Goal: Navigation & Orientation: Find specific page/section

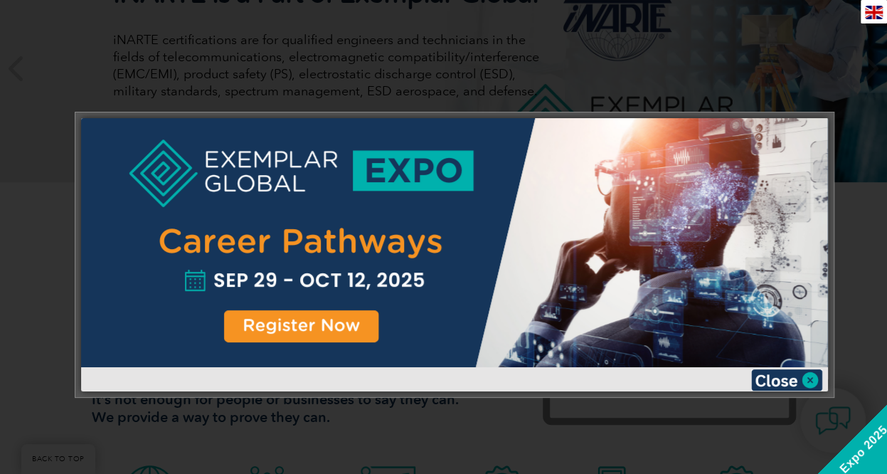
scroll to position [142, 0]
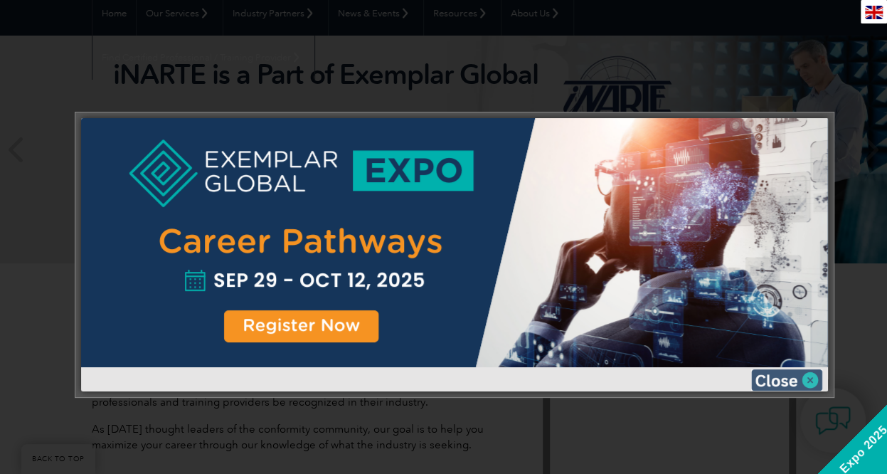
click at [813, 379] on img at bounding box center [787, 379] width 71 height 21
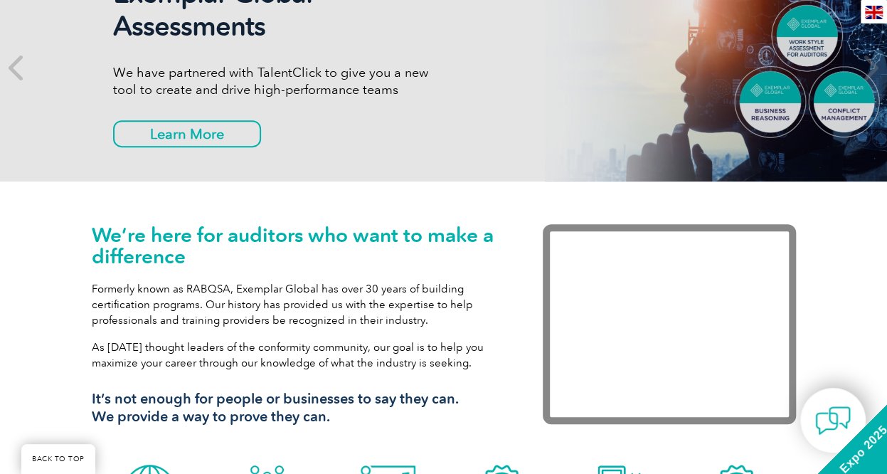
scroll to position [0, 0]
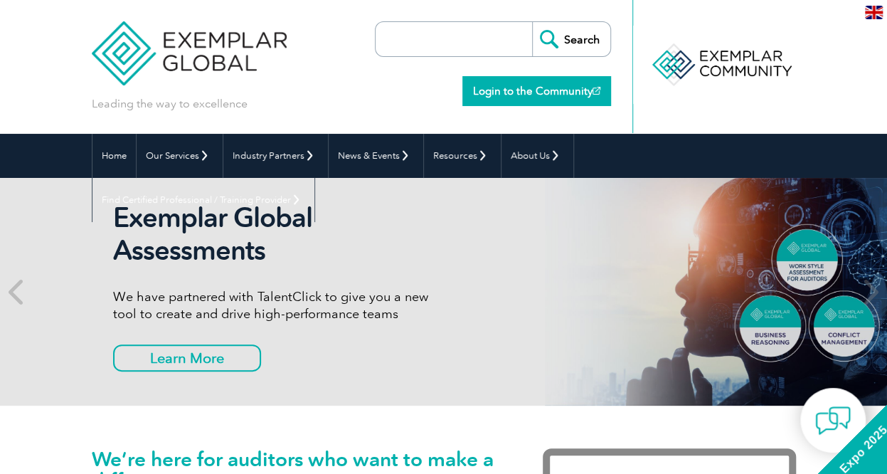
click at [552, 90] on link "Login to the Community" at bounding box center [537, 91] width 149 height 30
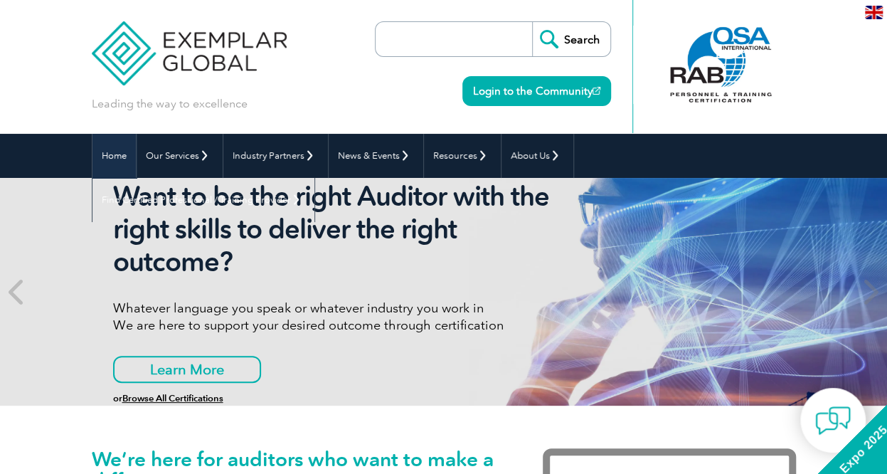
click at [93, 160] on link "Home" at bounding box center [114, 156] width 43 height 44
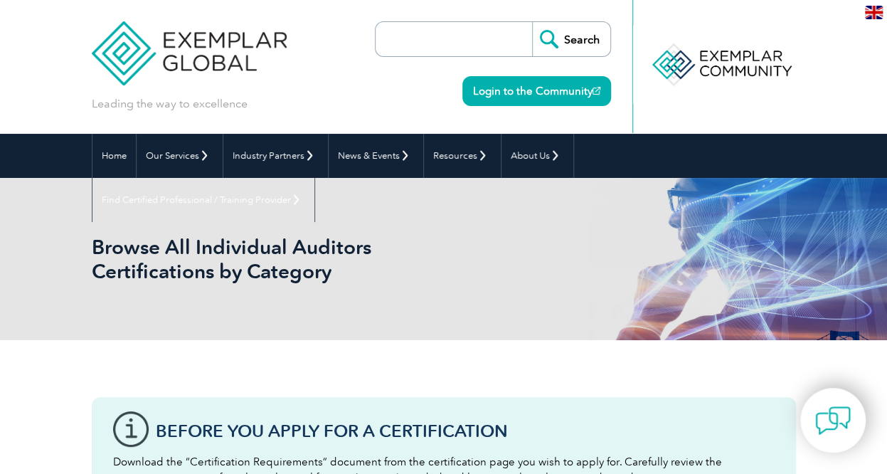
click at [866, 13] on img at bounding box center [874, 13] width 18 height 14
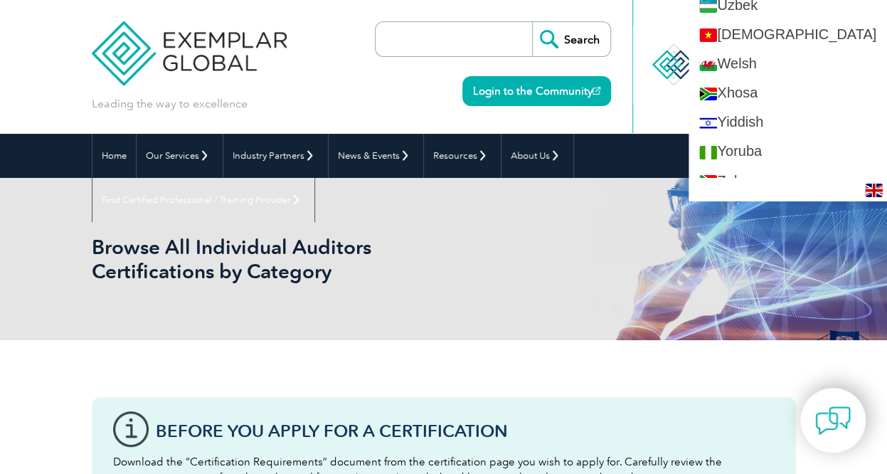
click at [323, 72] on div "Leading the way to excellence Search" at bounding box center [444, 67] width 705 height 134
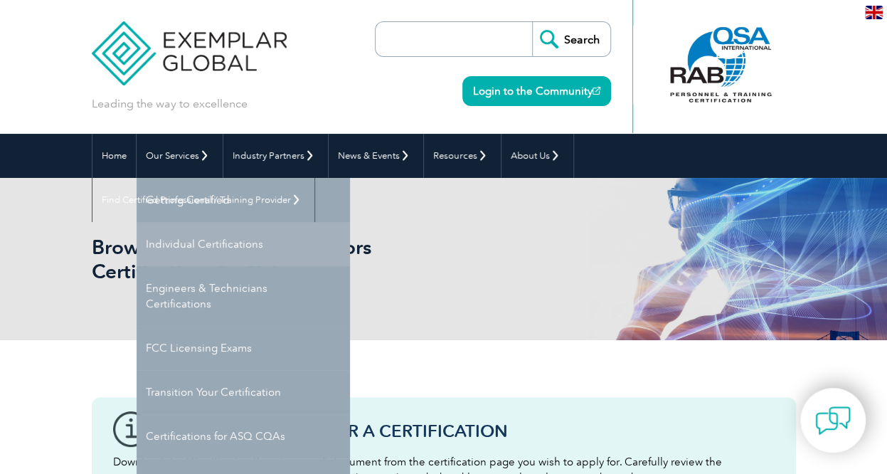
click at [137, 241] on link "Individual Certifications" at bounding box center [244, 244] width 214 height 44
